Goal: Task Accomplishment & Management: Manage account settings

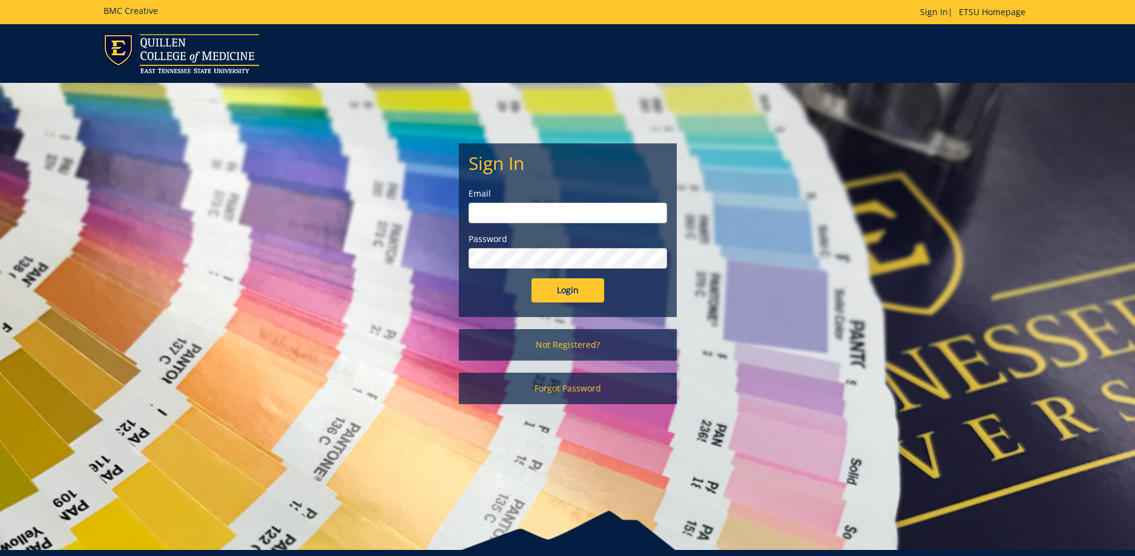
click at [486, 217] on input "email" at bounding box center [568, 213] width 199 height 21
type input "rankinj@etsu.edu"
click at [577, 295] on input "Login" at bounding box center [568, 291] width 73 height 24
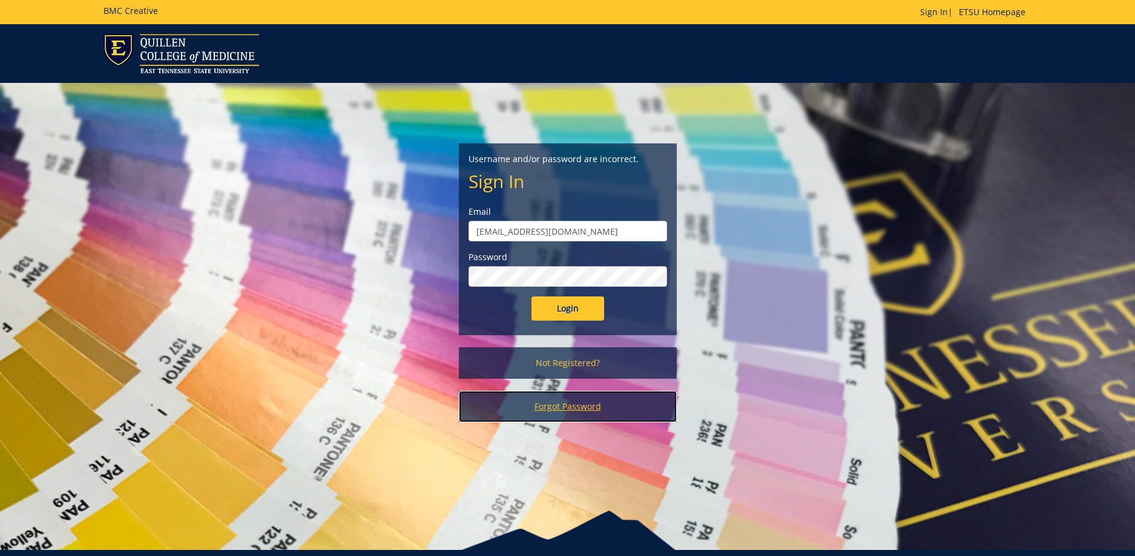
click at [573, 402] on link "Forgot Password" at bounding box center [568, 406] width 218 height 31
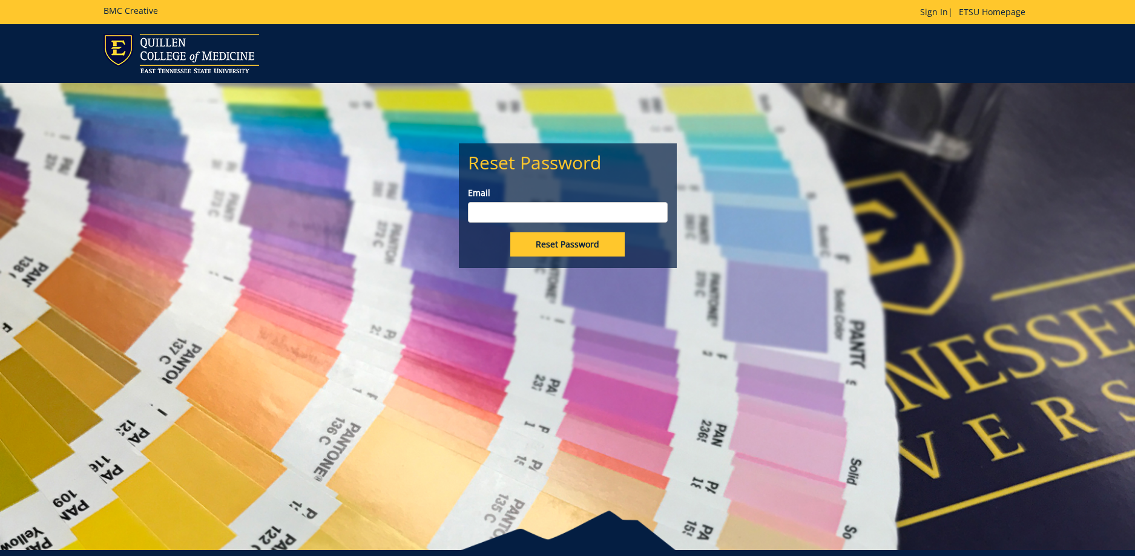
click at [566, 203] on input "Email" at bounding box center [568, 212] width 200 height 21
type input "rankinj@etsu.edu"
click at [556, 240] on input "Reset Password" at bounding box center [567, 245] width 114 height 24
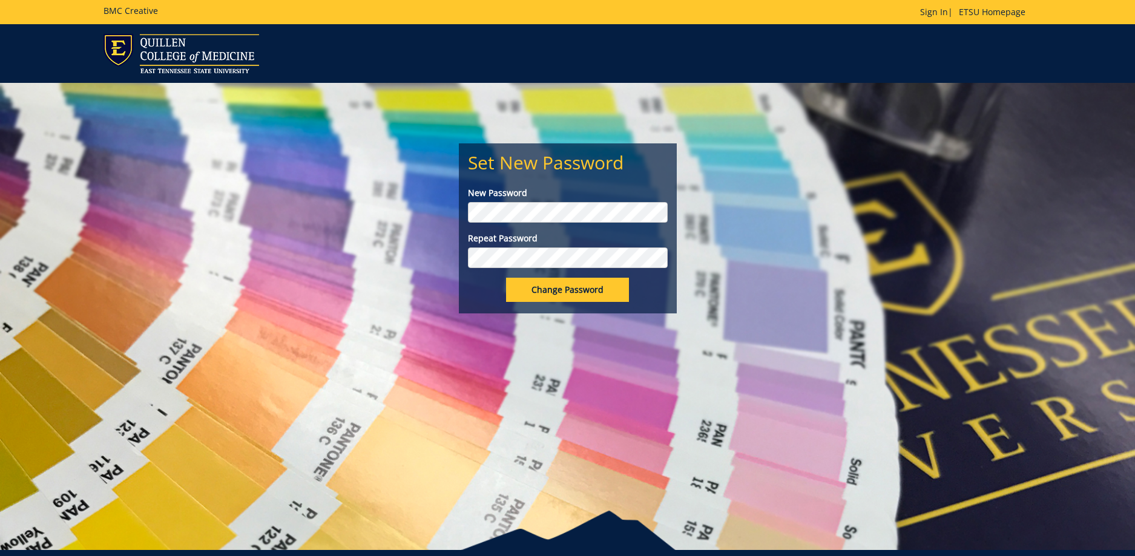
click at [570, 294] on input "Change Password" at bounding box center [567, 290] width 123 height 24
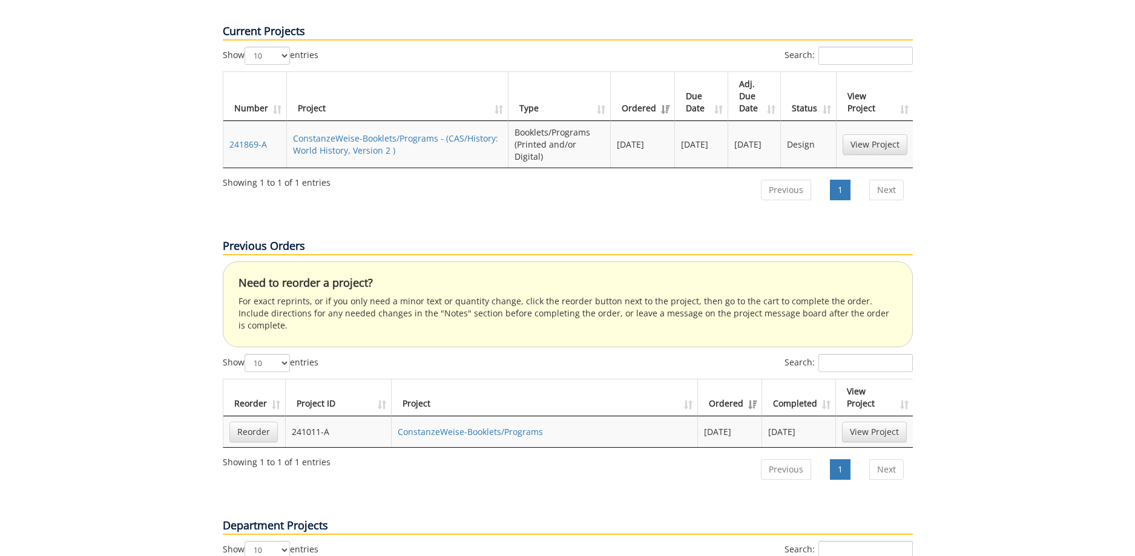
scroll to position [242, 0]
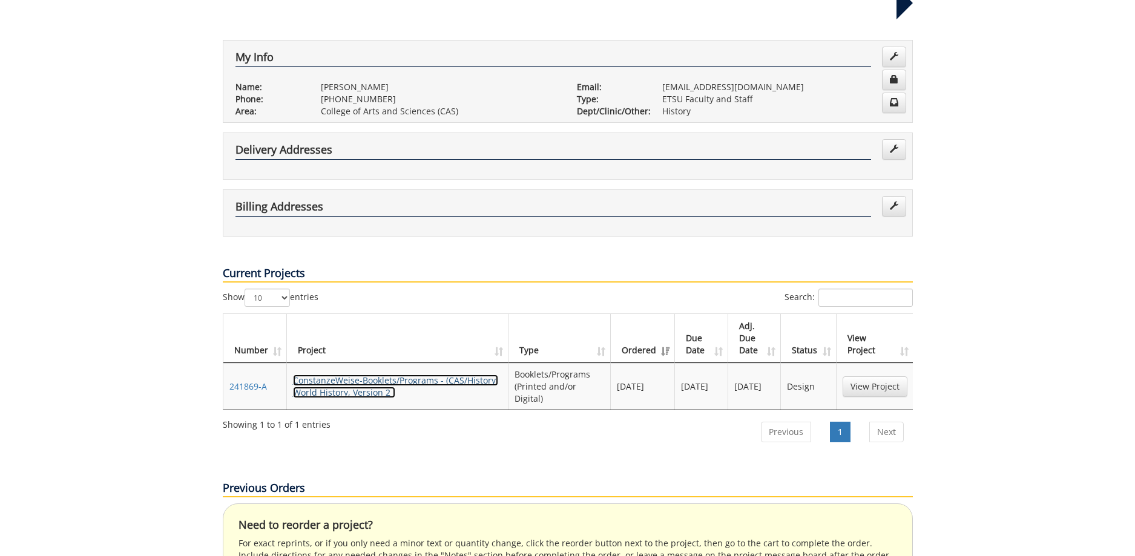
click at [373, 375] on link "ConstanzeWeise-Booklets/Programs - (CAS/History: World History, Version 2 )" at bounding box center [395, 387] width 205 height 24
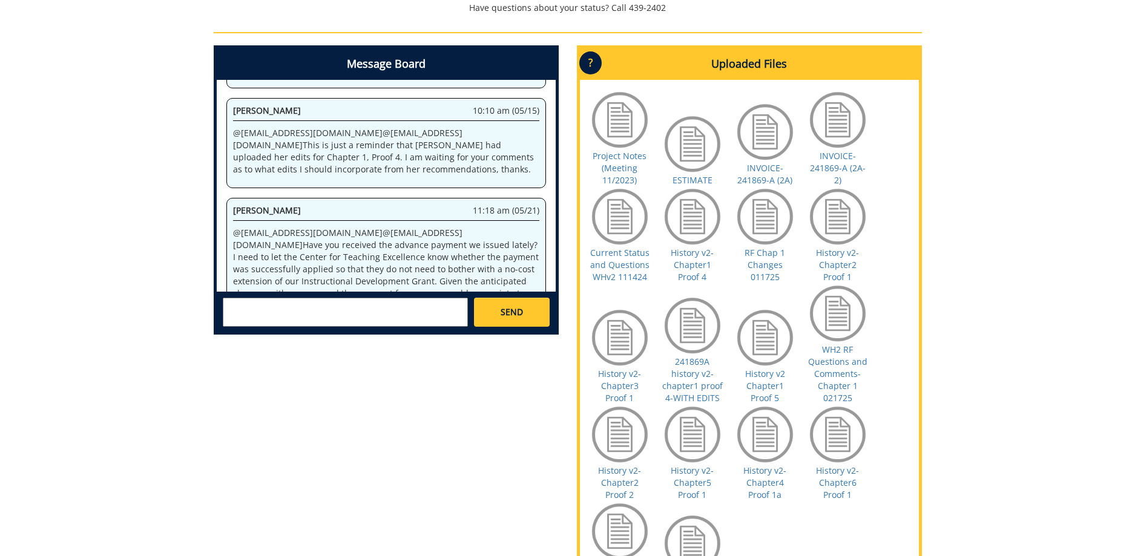
scroll to position [727, 0]
